Goal: Task Accomplishment & Management: Use online tool/utility

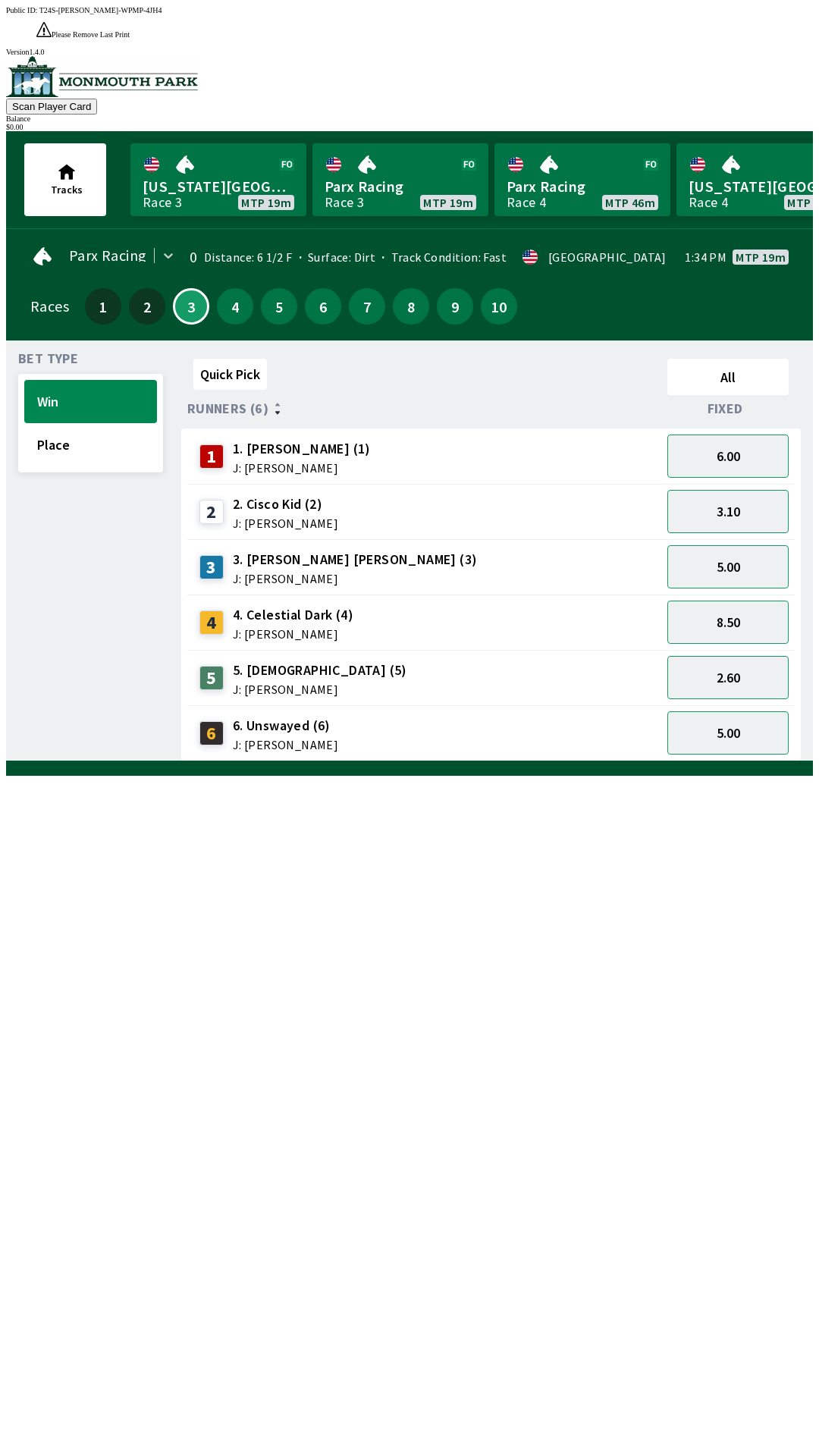
click at [365, 156] on link "Parx Racing Race 3 MTP 19m" at bounding box center [400, 180] width 176 height 73
click at [401, 163] on link "Parx Racing Race 3 MTP 19m" at bounding box center [400, 180] width 176 height 73
click at [147, 288] on button "2" at bounding box center [147, 306] width 37 height 37
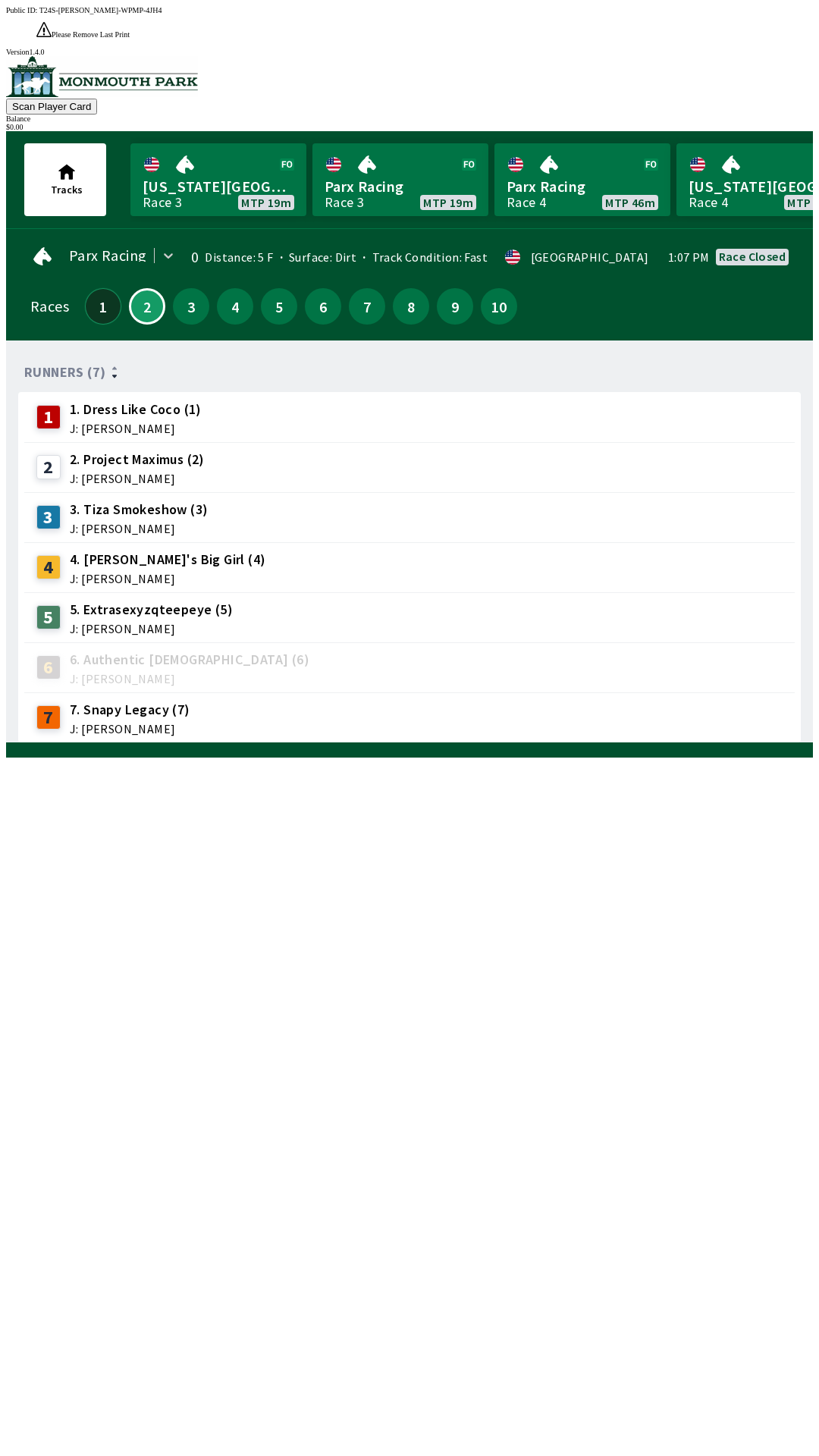
click at [95, 288] on button "1" at bounding box center [102, 306] width 37 height 37
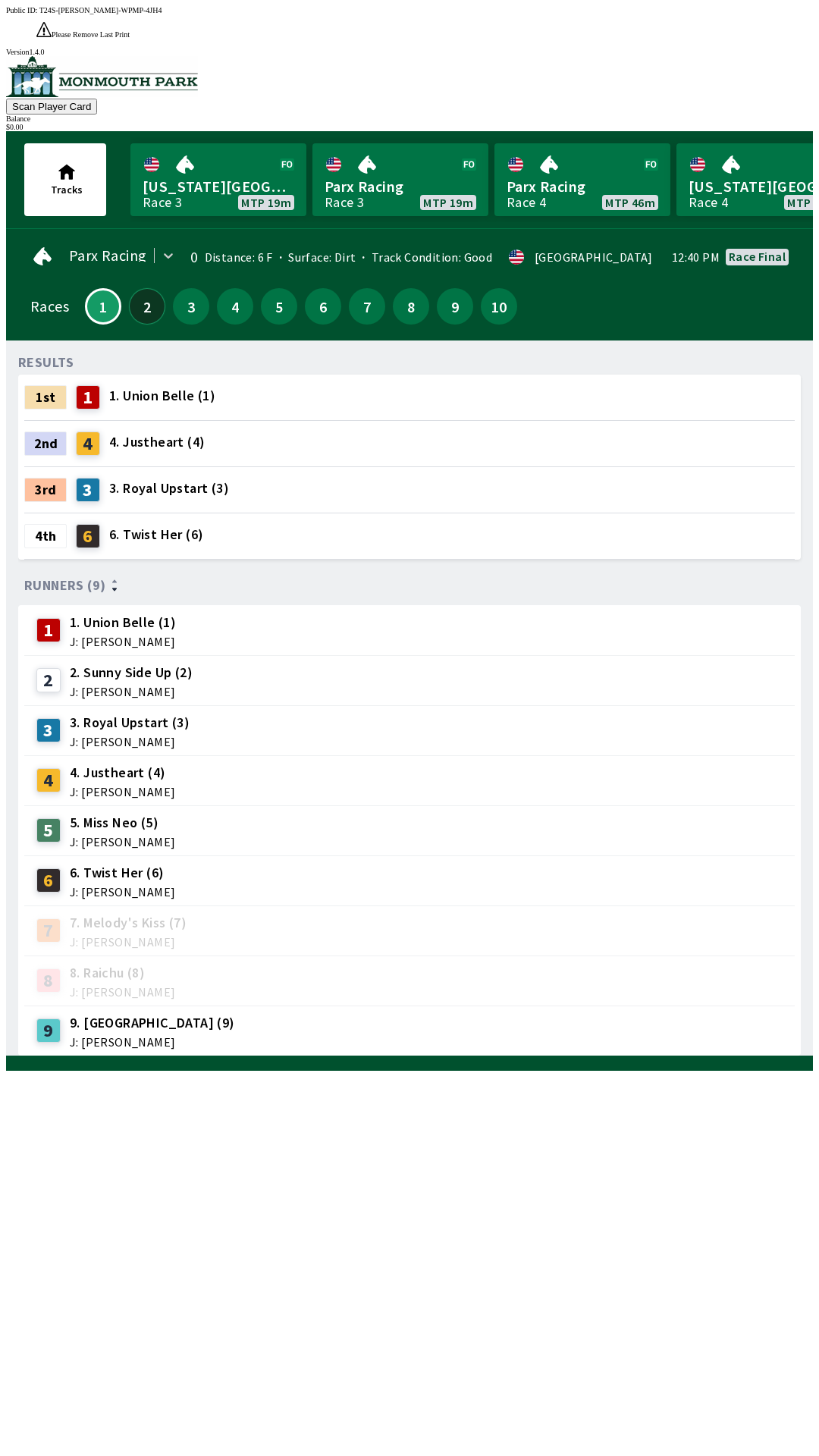
click at [142, 288] on button "2" at bounding box center [147, 306] width 37 height 37
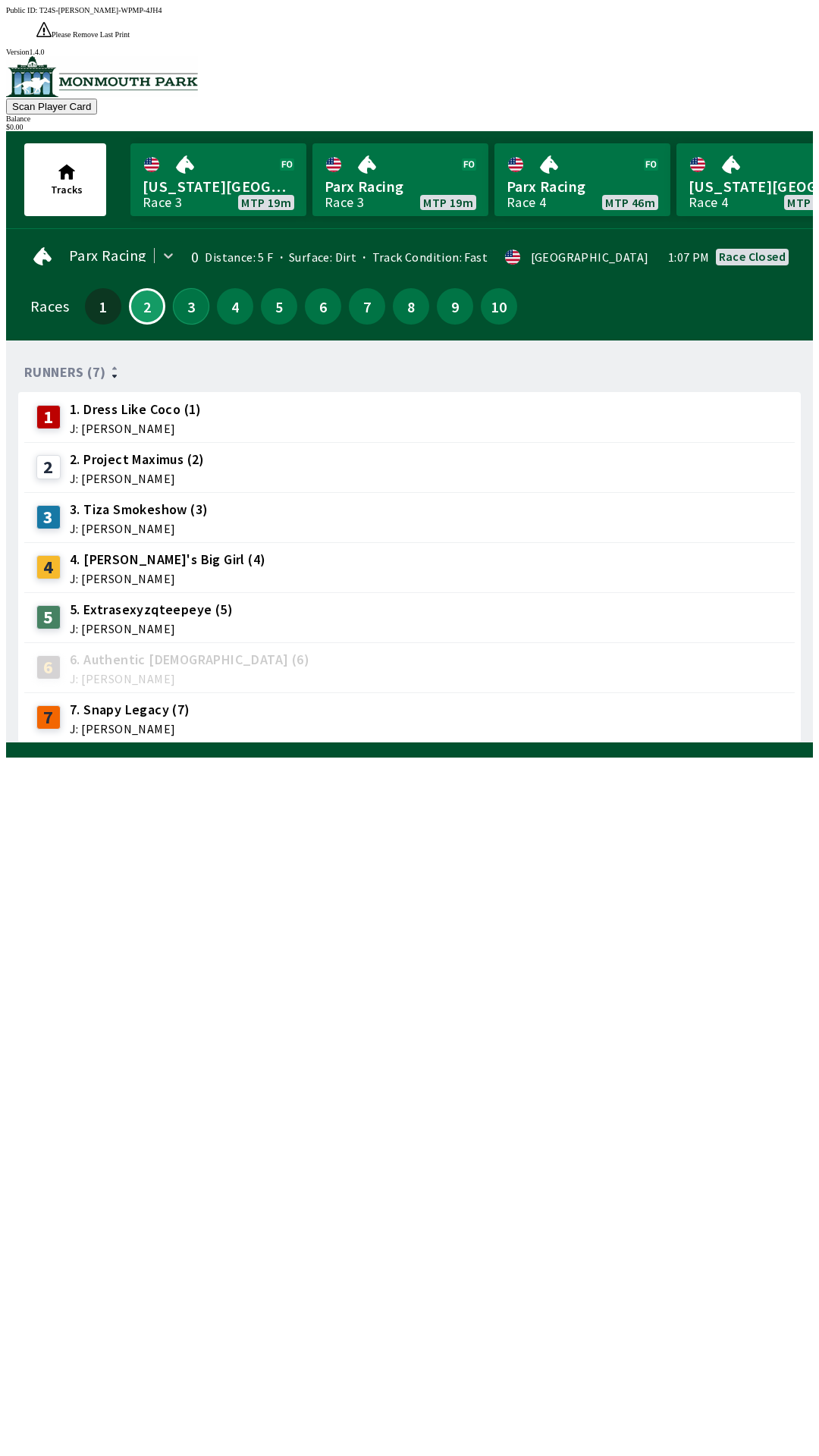
click at [189, 288] on button "3" at bounding box center [191, 306] width 37 height 37
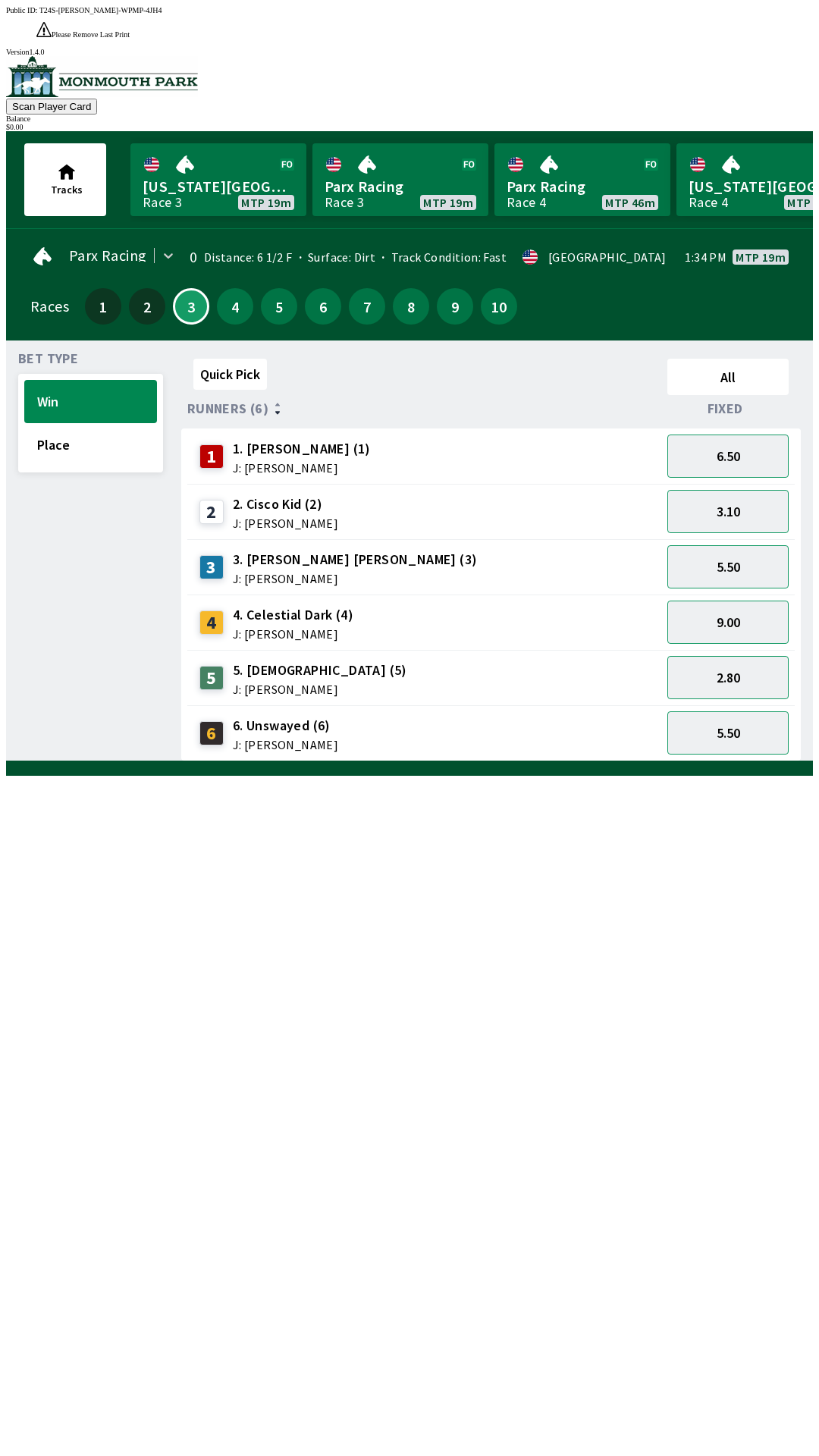
click at [156, 289] on div "2" at bounding box center [147, 306] width 37 height 37
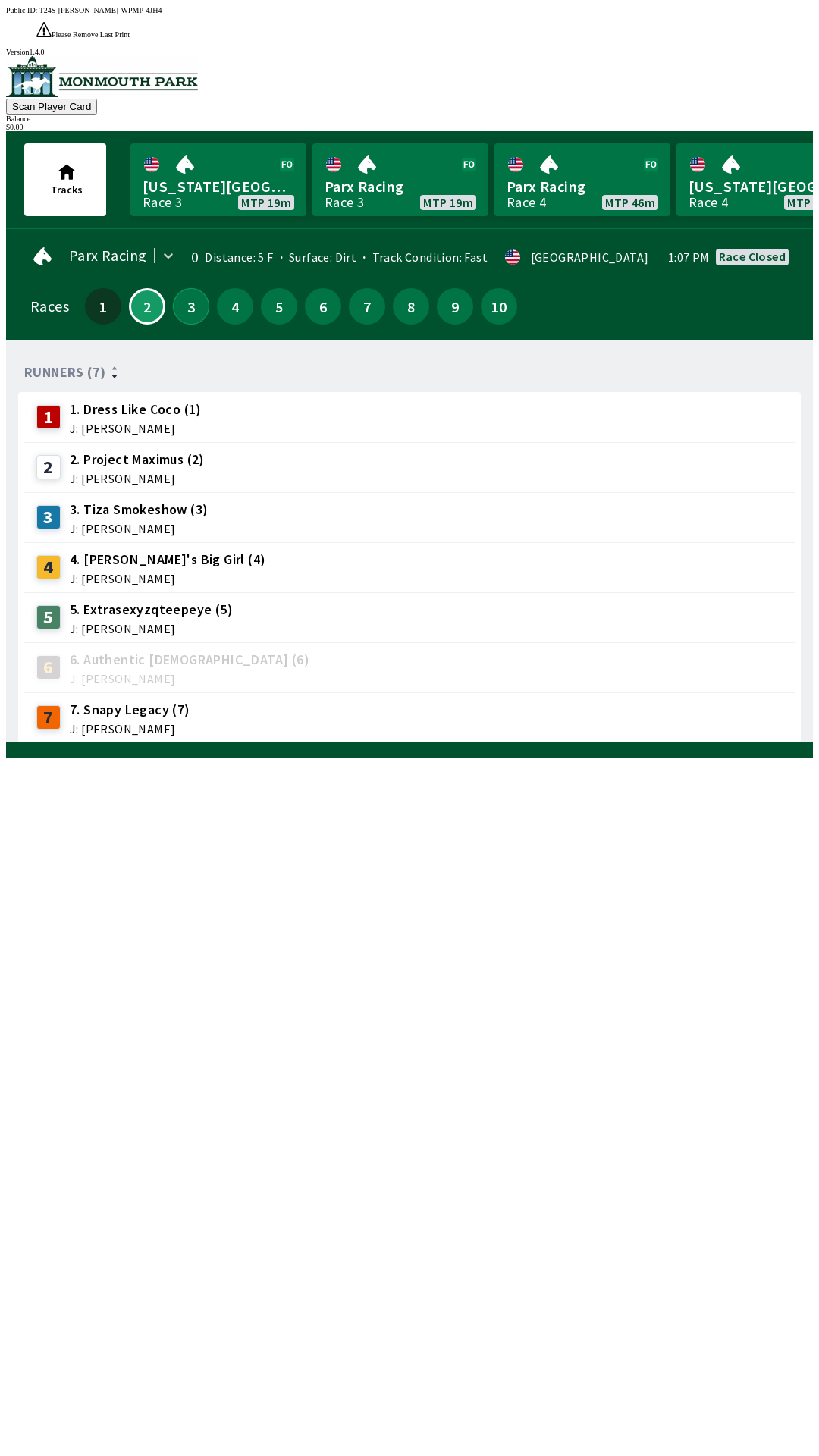
click at [188, 288] on button "3" at bounding box center [191, 306] width 37 height 37
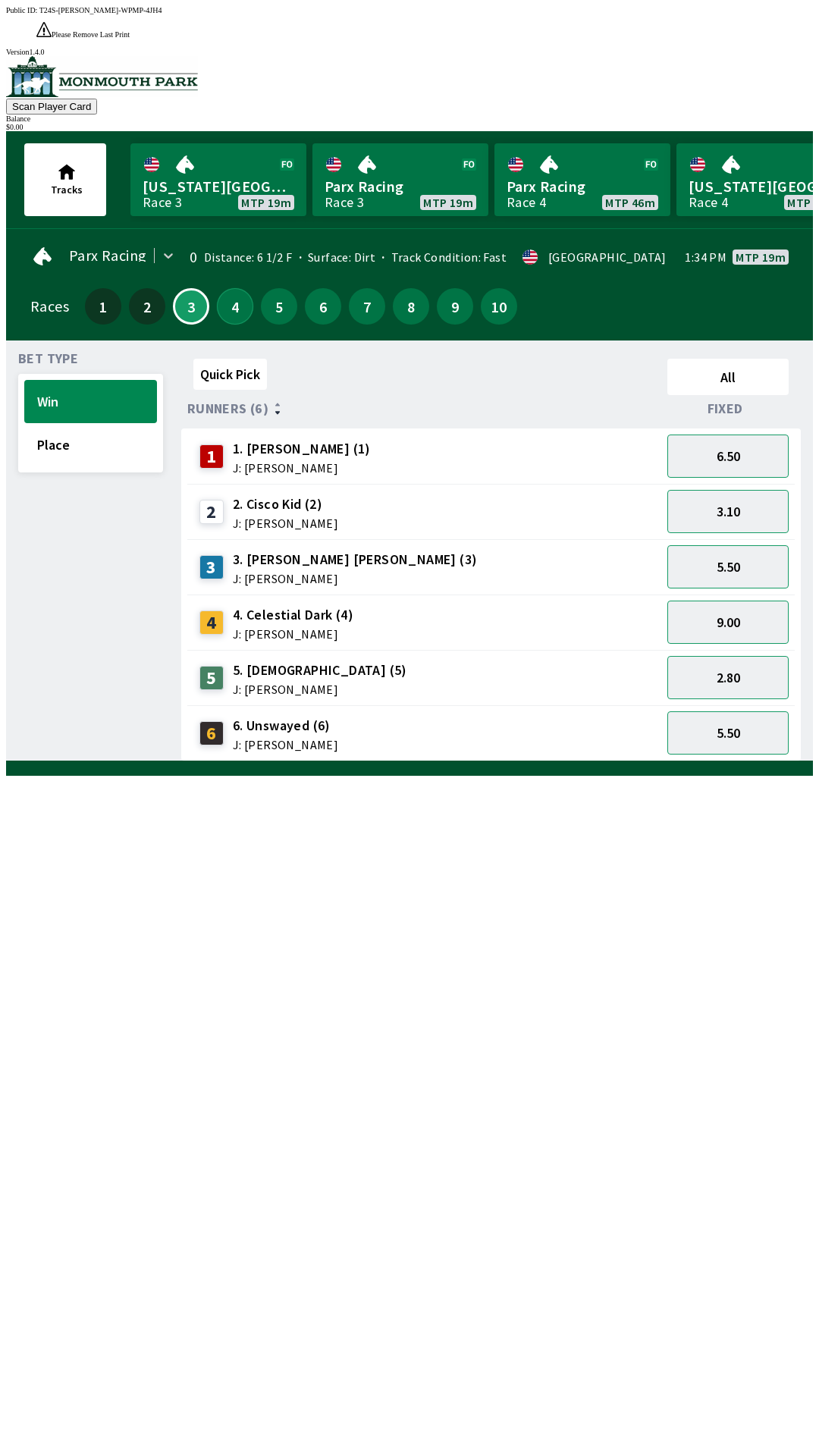
click at [232, 289] on button "4" at bounding box center [235, 306] width 37 height 37
click at [142, 288] on button "2" at bounding box center [147, 306] width 37 height 37
